Goal: Find specific page/section: Find specific page/section

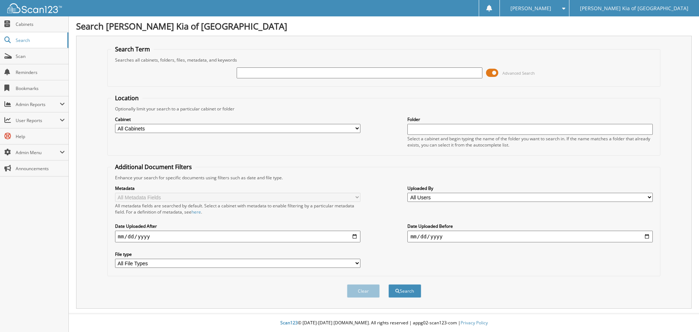
click at [36, 30] on link "Cabinets" at bounding box center [34, 24] width 68 height 16
type input "stanley nice"
click at [388, 284] on button "Search" at bounding box center [404, 290] width 33 height 13
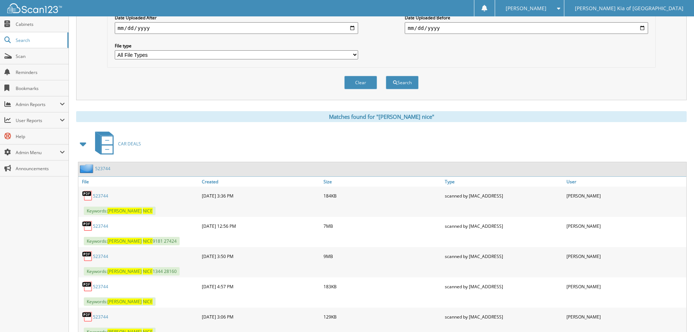
scroll to position [218, 0]
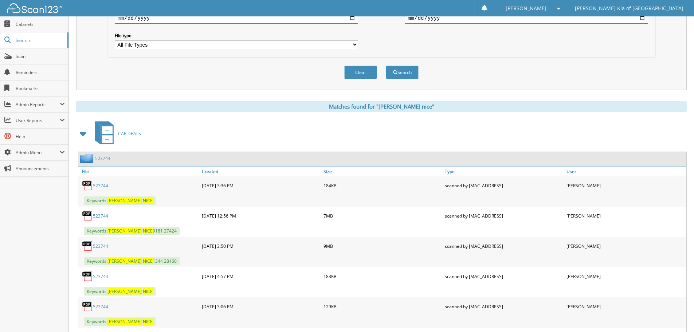
click at [99, 216] on link "523744" at bounding box center [100, 216] width 15 height 6
click at [98, 186] on link "523744" at bounding box center [100, 185] width 15 height 6
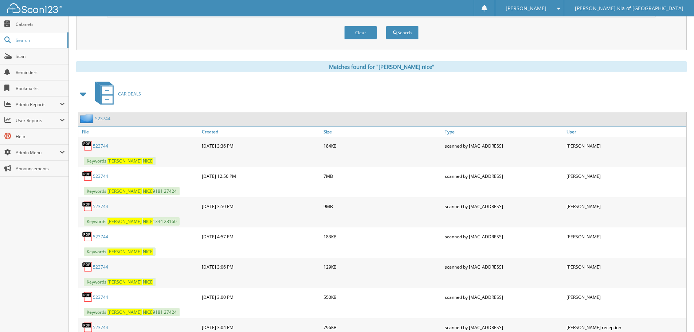
scroll to position [328, 0]
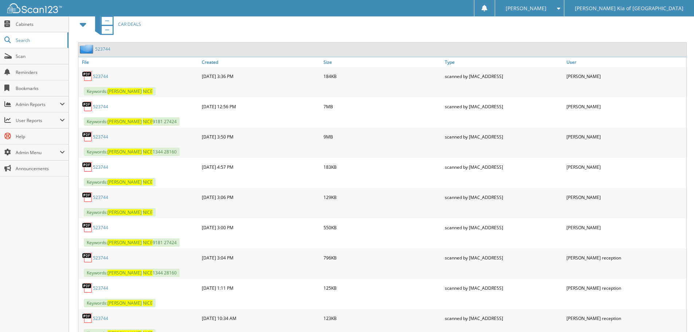
click at [102, 137] on link "523744" at bounding box center [100, 137] width 15 height 6
click at [98, 138] on link "523744" at bounding box center [100, 137] width 15 height 6
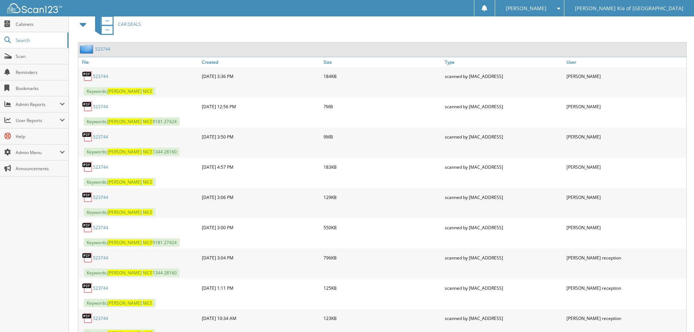
click at [98, 138] on link "523744" at bounding box center [100, 137] width 15 height 6
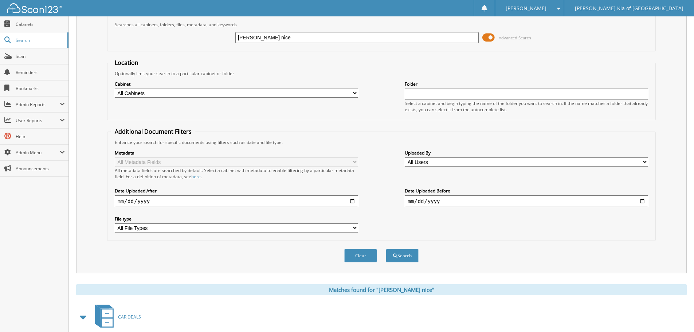
scroll to position [0, 0]
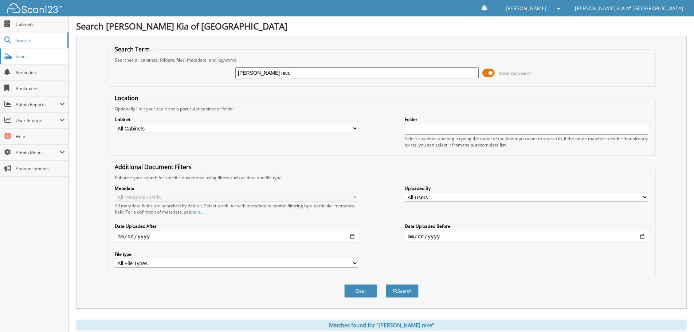
drag, startPoint x: 297, startPoint y: 68, endPoint x: 14, endPoint y: 57, distance: 282.7
type input "[PERSON_NAME]"
click at [386, 284] on button "Search" at bounding box center [402, 290] width 33 height 13
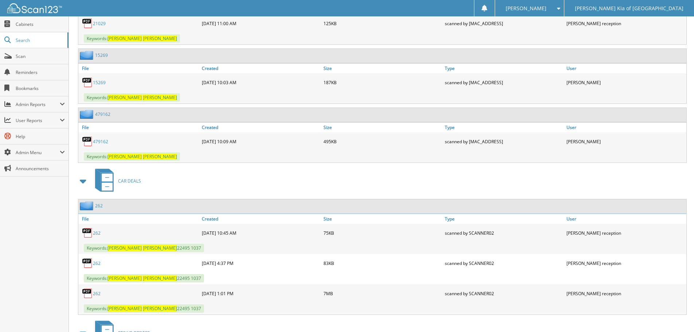
scroll to position [619, 0]
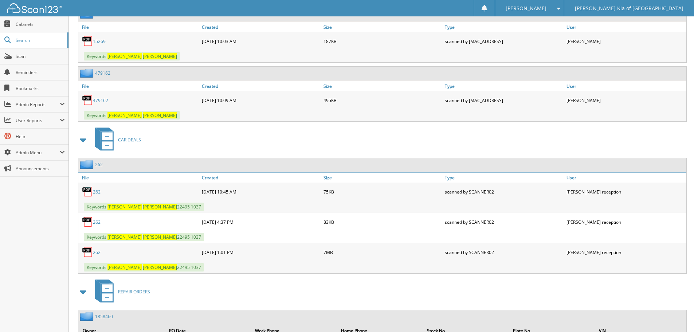
click at [96, 192] on link "262" at bounding box center [97, 192] width 8 height 6
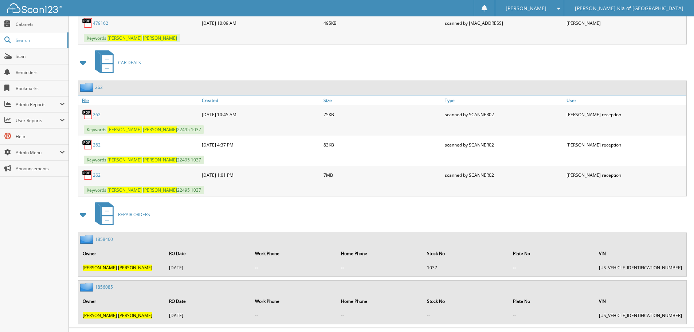
scroll to position [711, 0]
